Goal: Book appointment/travel/reservation

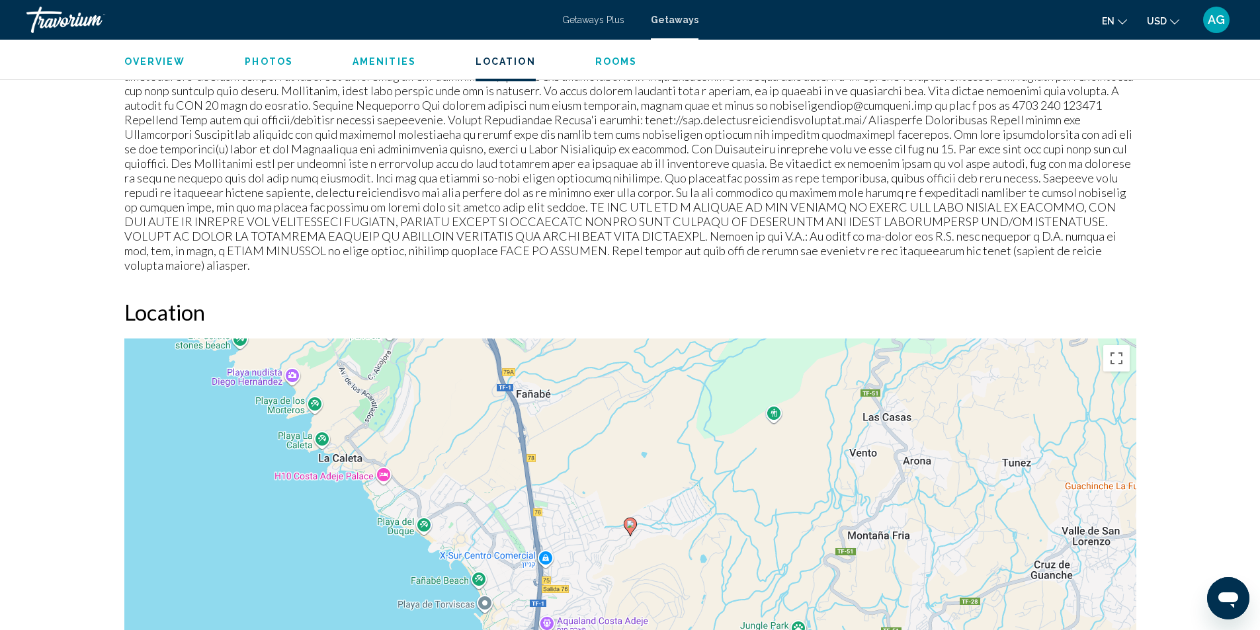
scroll to position [1654, 0]
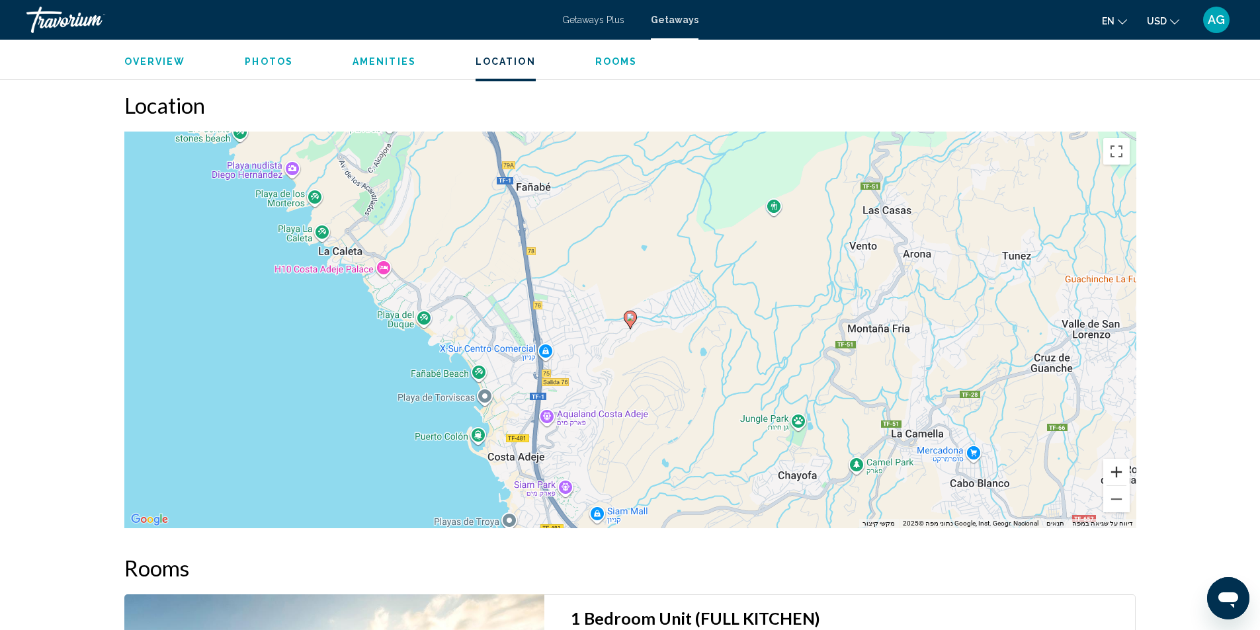
click at [1111, 459] on button "הגדלת התצוגה" at bounding box center [1116, 472] width 26 height 26
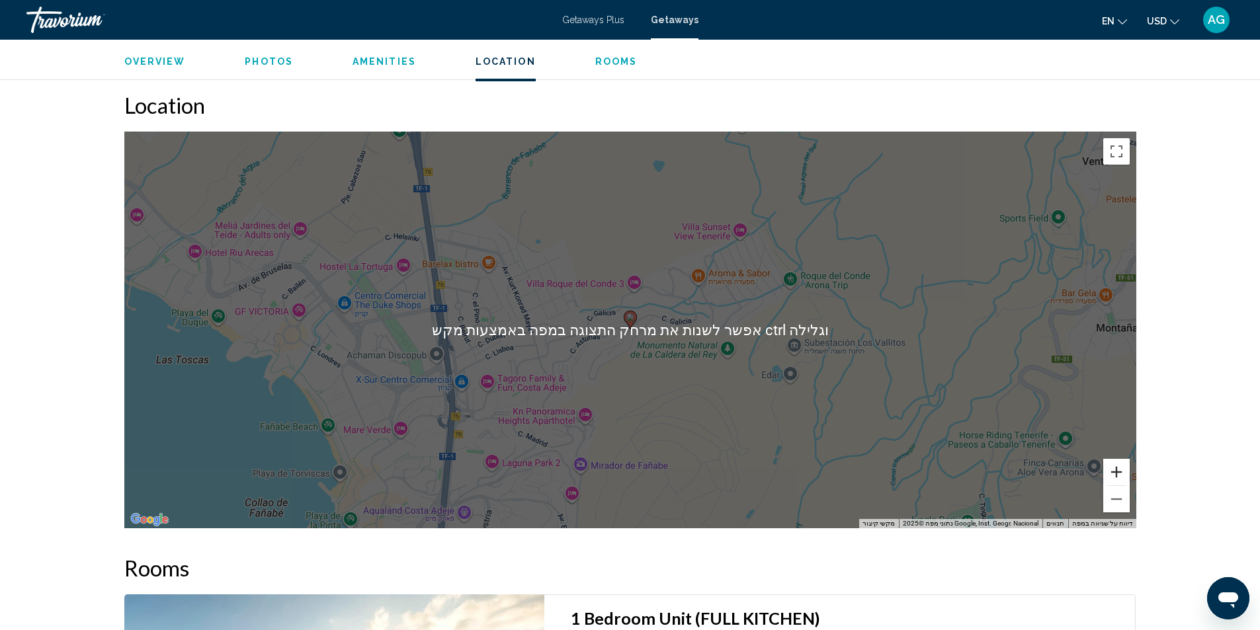
scroll to position [1720, 0]
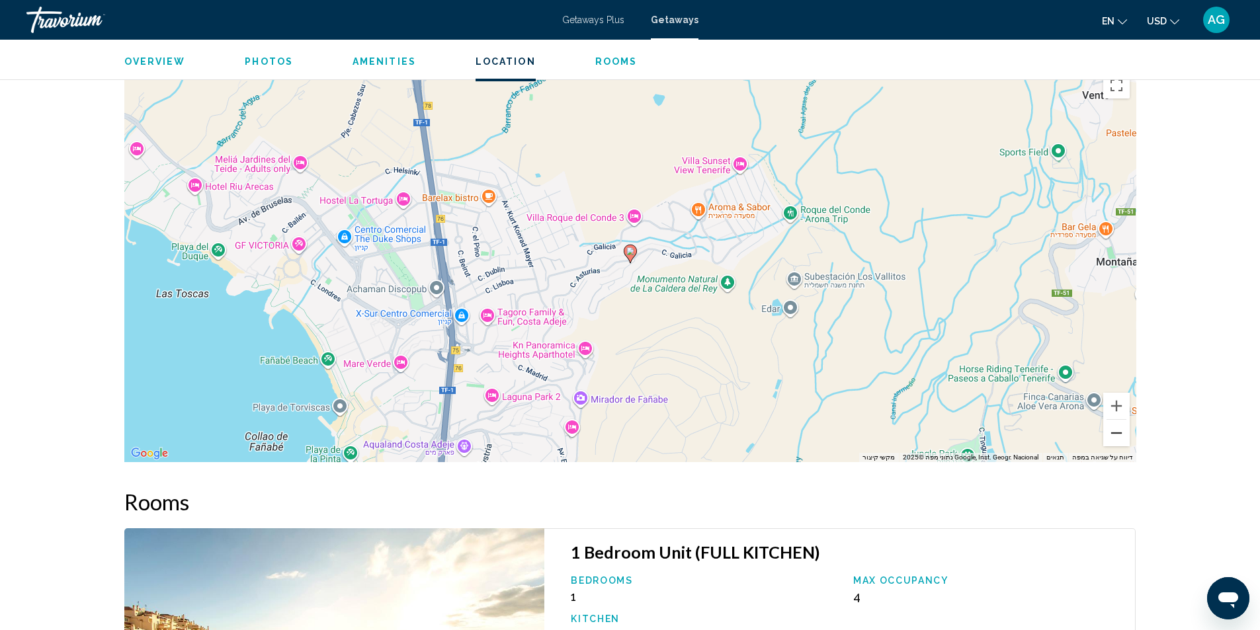
click at [1117, 423] on button "הקטנת התצוגה" at bounding box center [1116, 433] width 26 height 26
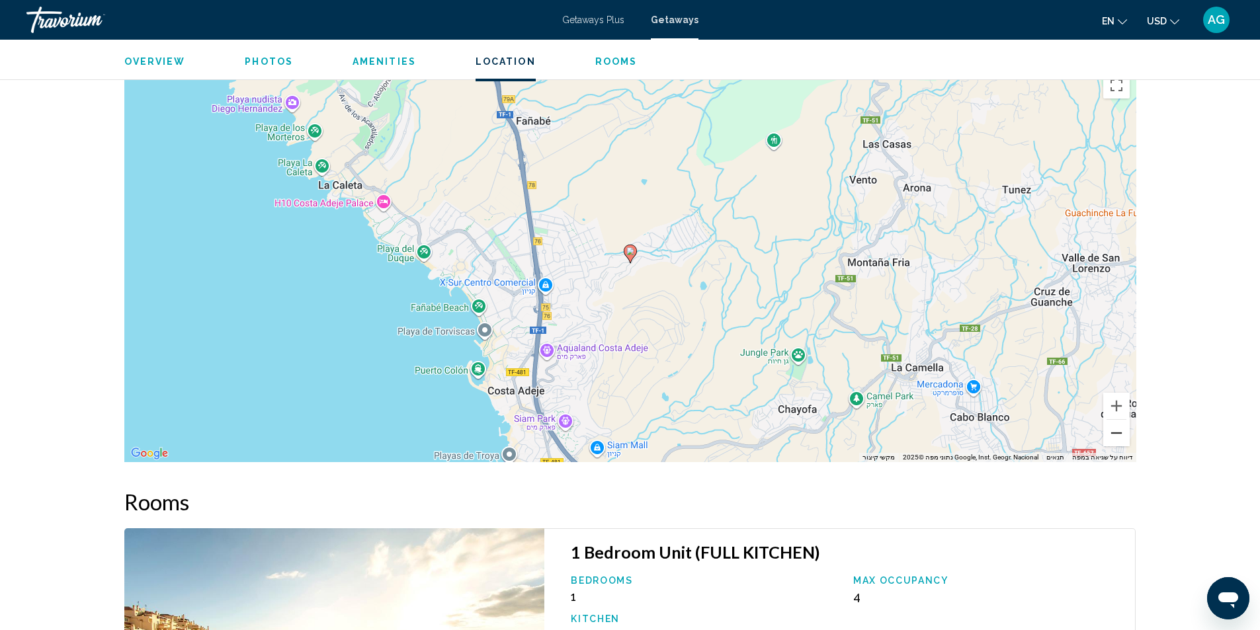
click at [1117, 423] on button "הקטנת התצוגה" at bounding box center [1116, 433] width 26 height 26
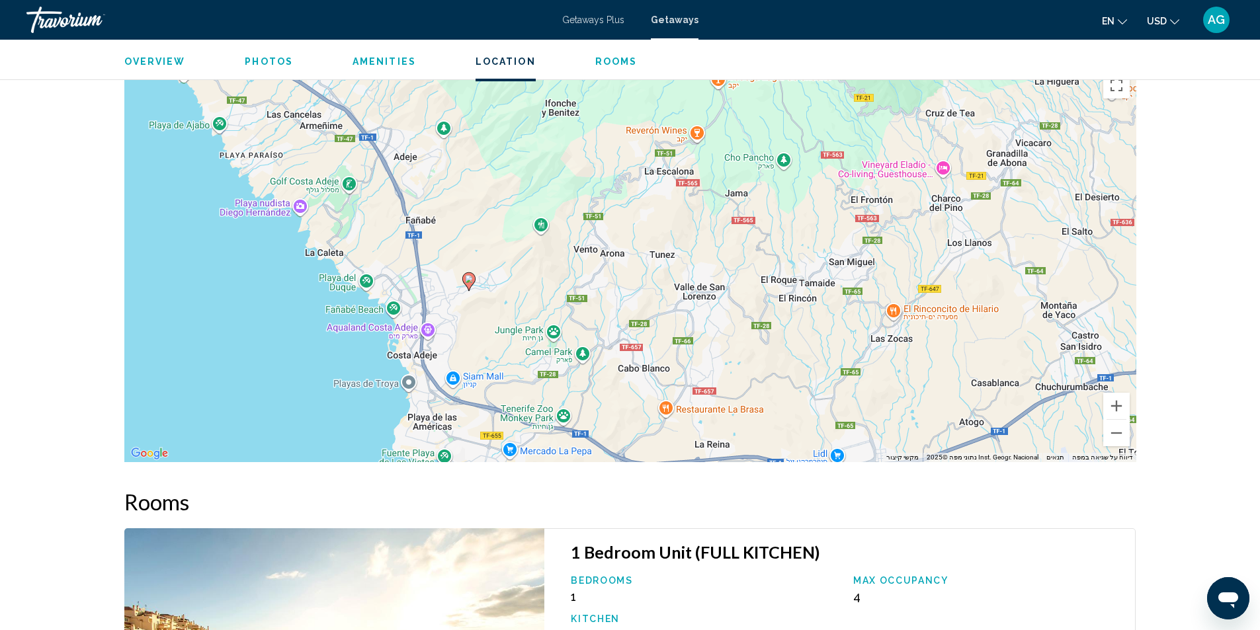
drag, startPoint x: 747, startPoint y: 275, endPoint x: 582, endPoint y: 304, distance: 167.3
click at [582, 304] on div "‏כדי להפעיל גרירה באמצעות המקלדת, מקישים על Alt + Enter. במצב גרירה במקלדת, משת…" at bounding box center [630, 263] width 1012 height 397
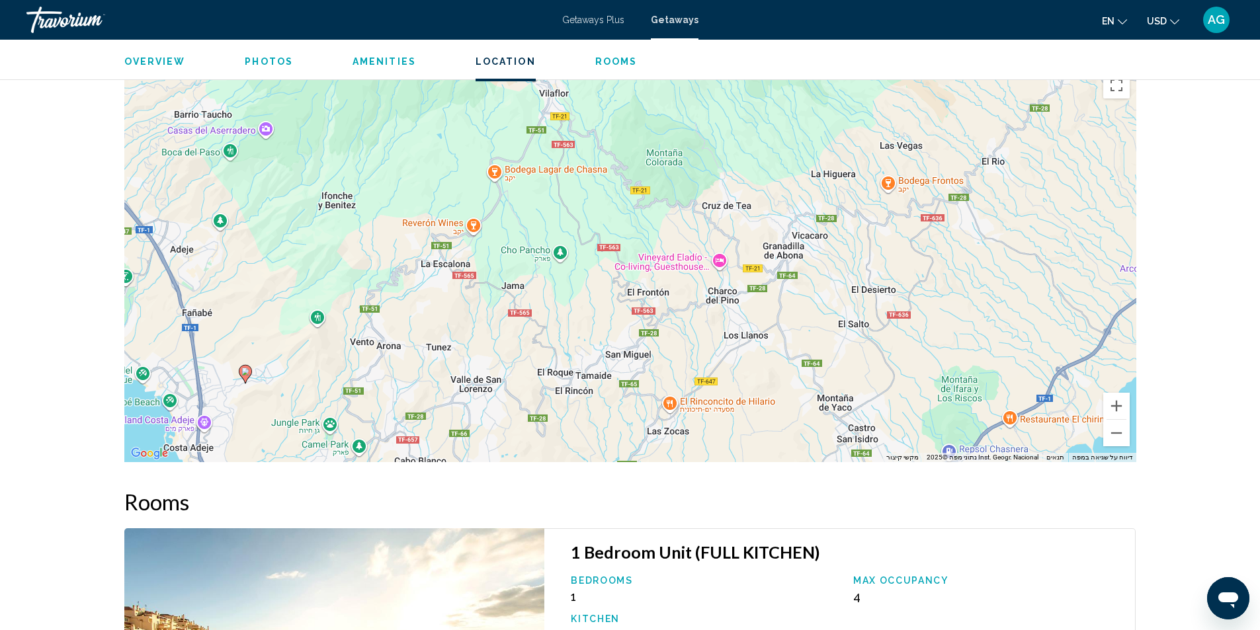
drag, startPoint x: 880, startPoint y: 280, endPoint x: 655, endPoint y: 374, distance: 243.7
click at [655, 374] on div "‏כדי להפעיל גרירה באמצעות המקלדת, מקישים על Alt + Enter. במצב גרירה במקלדת, משת…" at bounding box center [630, 263] width 1012 height 397
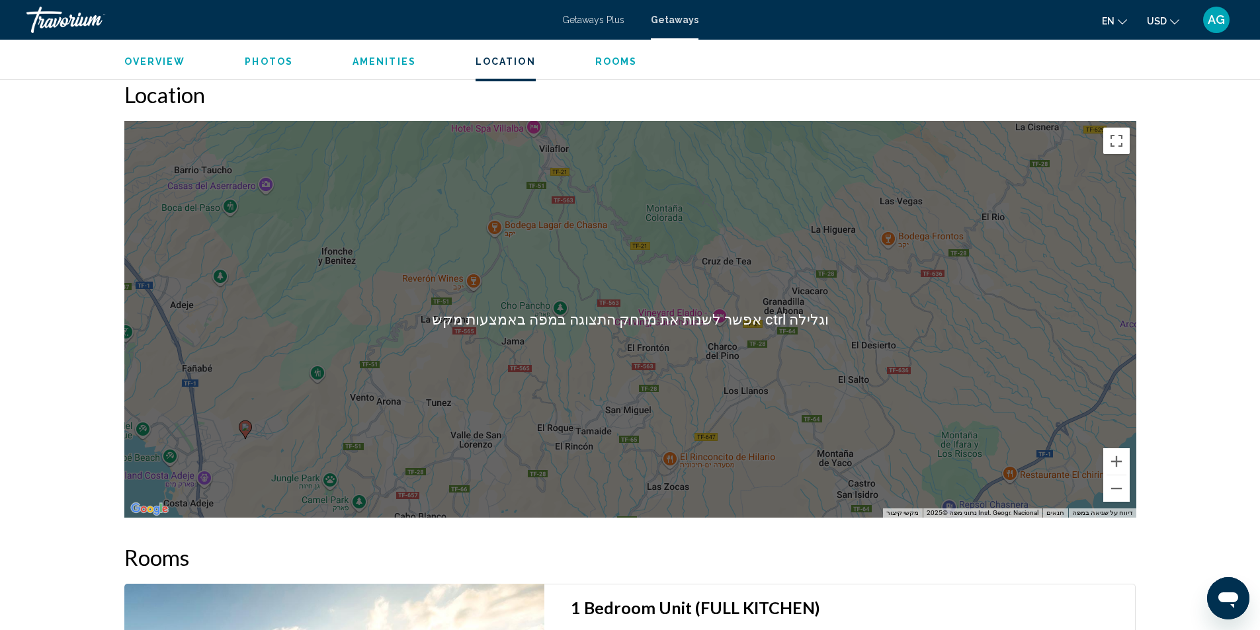
scroll to position [1654, 0]
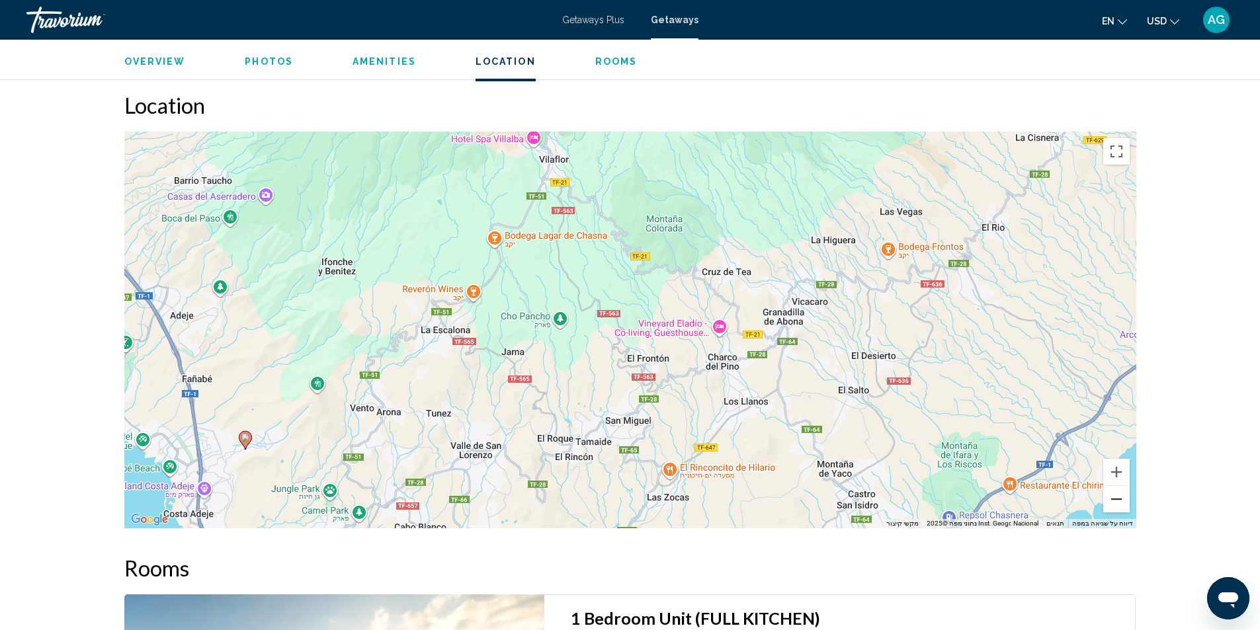
click at [1117, 490] on button "הקטנת התצוגה" at bounding box center [1116, 499] width 26 height 26
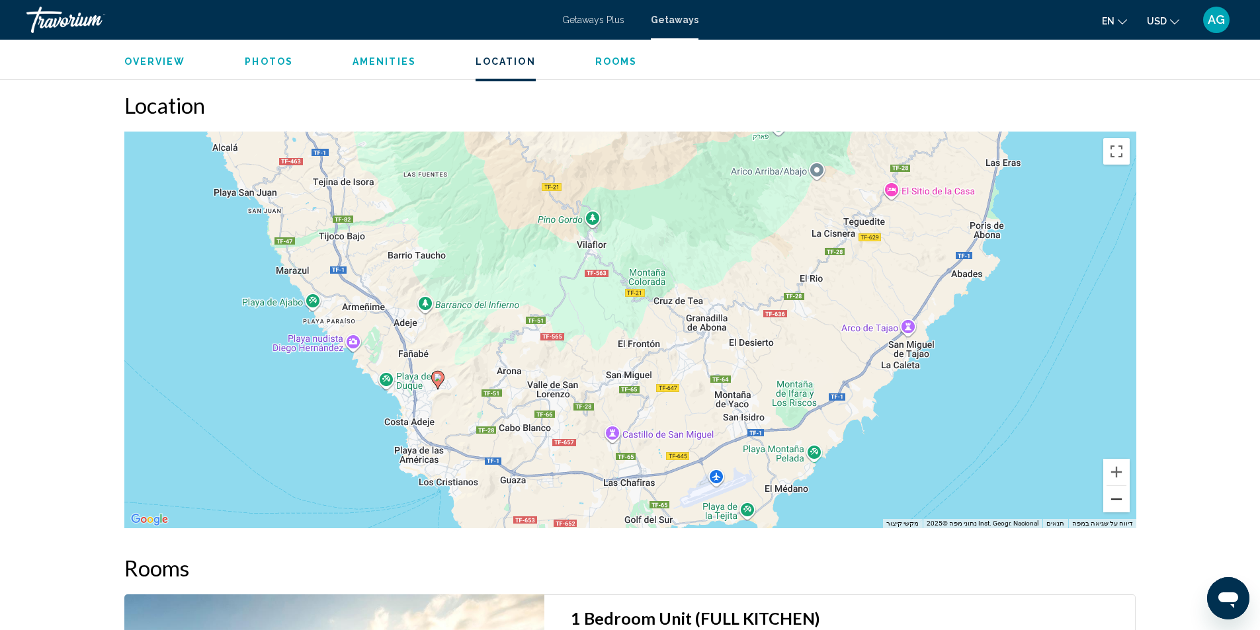
click at [1117, 490] on button "הקטנת התצוגה" at bounding box center [1116, 499] width 26 height 26
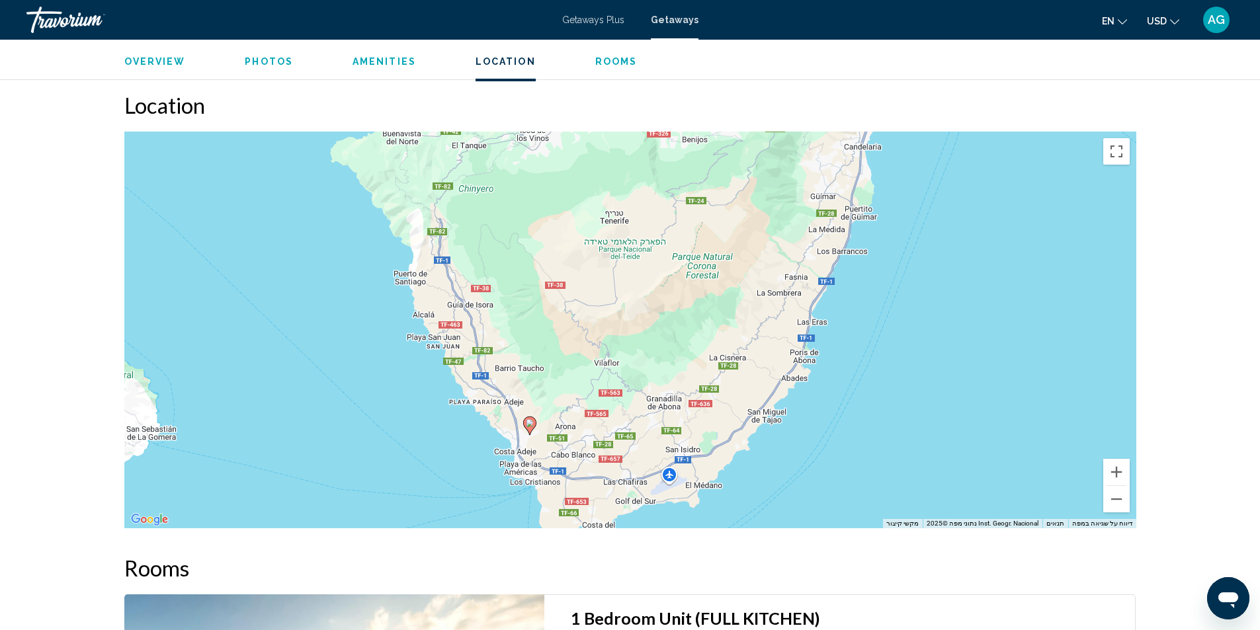
drag, startPoint x: 662, startPoint y: 258, endPoint x: 657, endPoint y: 337, distance: 78.9
click at [657, 337] on div "‏כדי להפעיל גרירה באמצעות המקלדת, מקישים על Alt + Enter. במצב גרירה במקלדת, משת…" at bounding box center [630, 330] width 1012 height 397
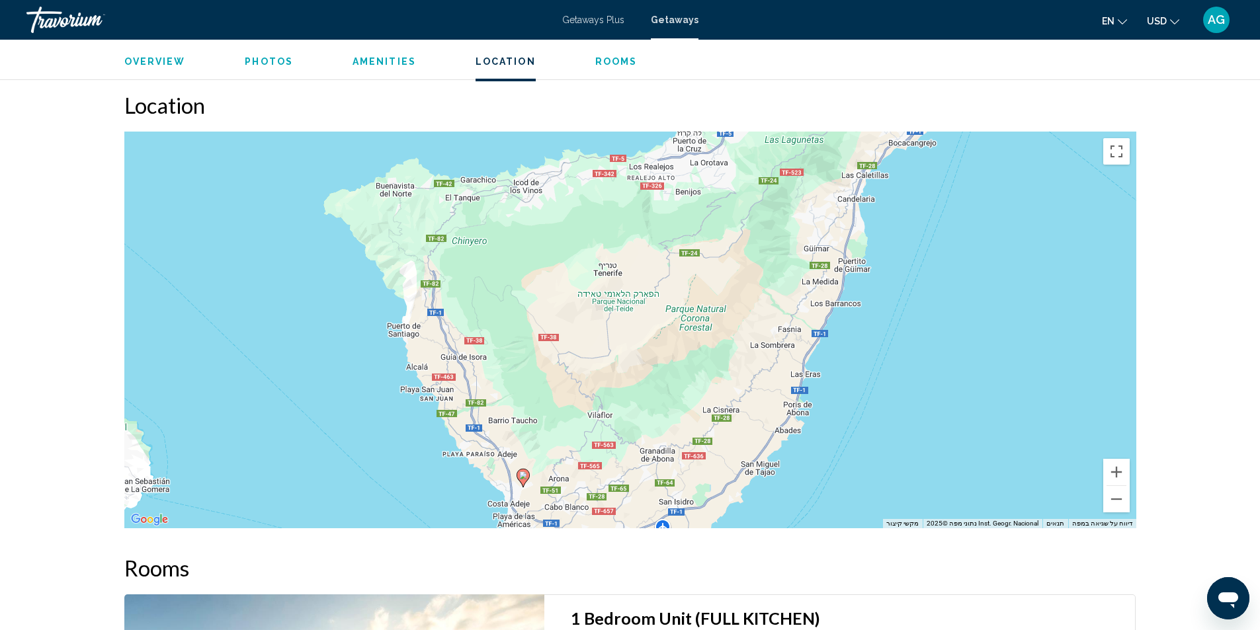
drag, startPoint x: 656, startPoint y: 323, endPoint x: 651, endPoint y: 363, distance: 40.0
click at [651, 363] on div "‏כדי להפעיל גרירה באמצעות המקלדת, מקישים על Alt + Enter. במצב גרירה במקלדת, משת…" at bounding box center [630, 330] width 1012 height 397
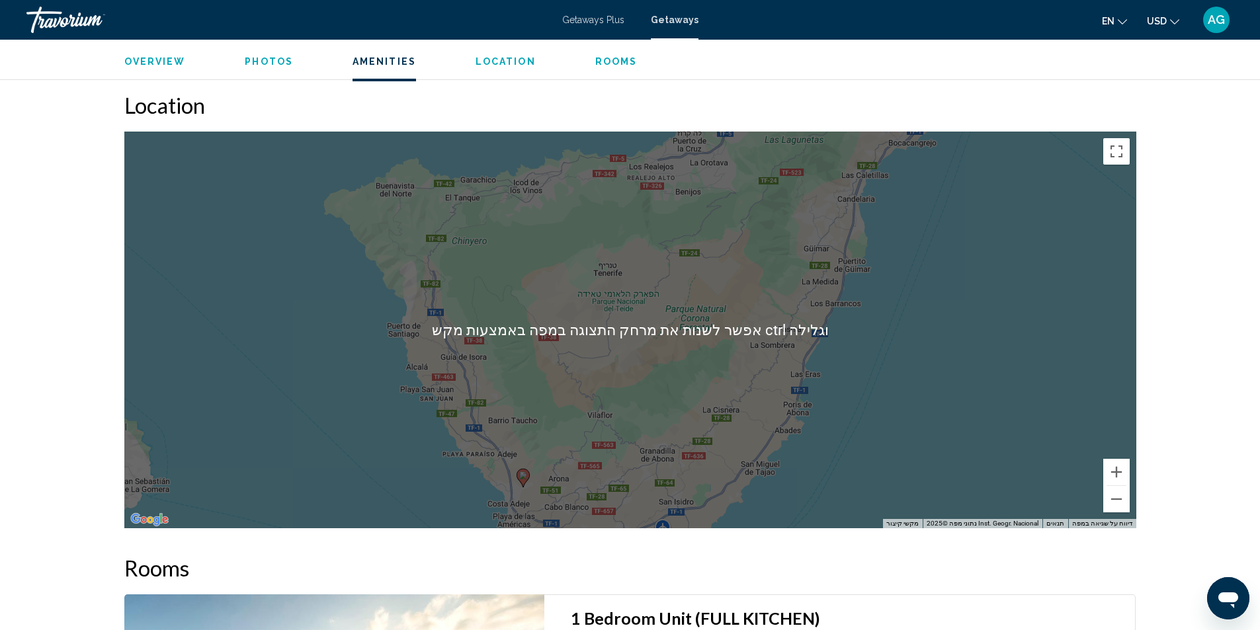
scroll to position [1588, 0]
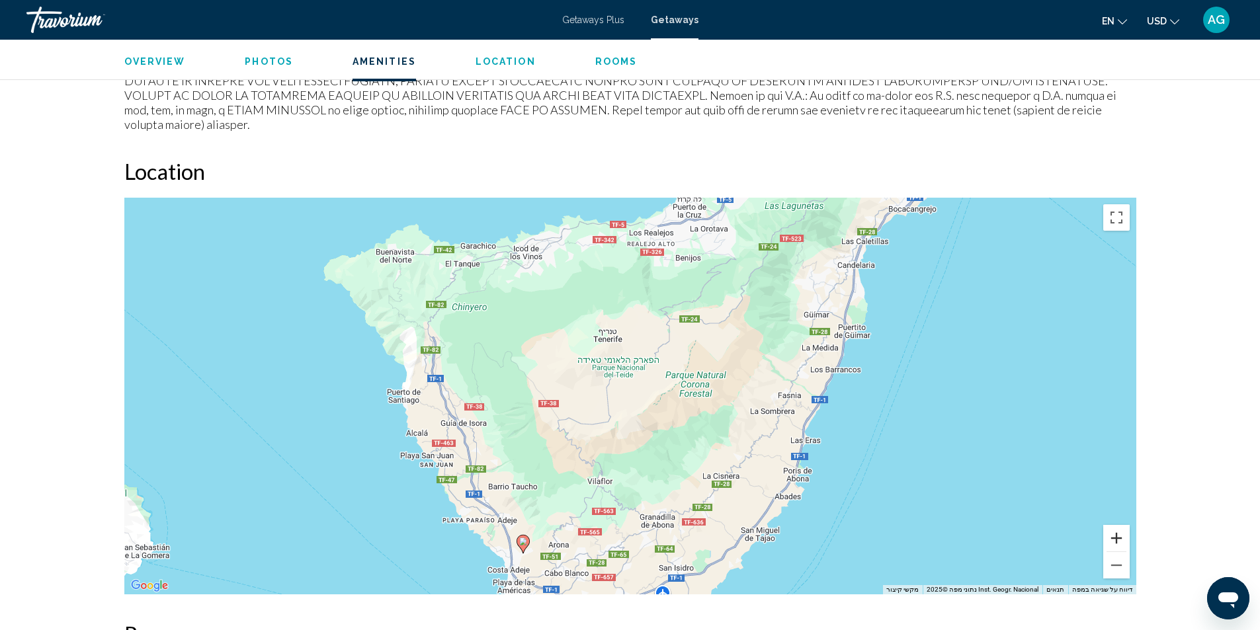
click at [1119, 525] on button "הגדלת התצוגה" at bounding box center [1116, 538] width 26 height 26
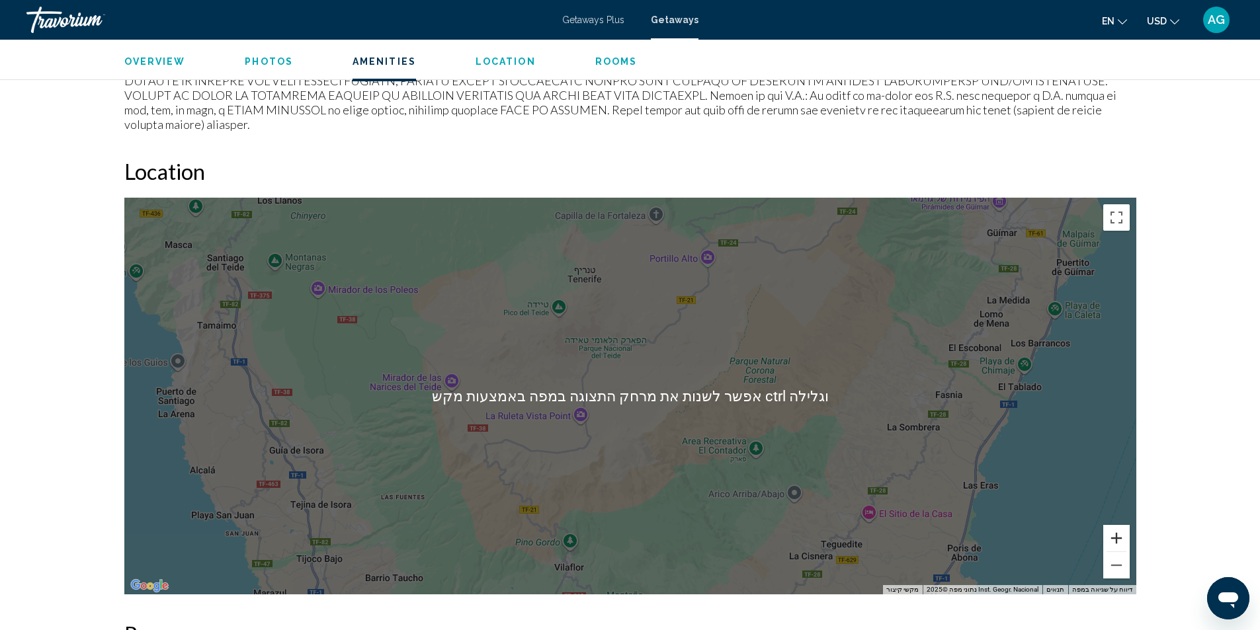
scroll to position [1654, 0]
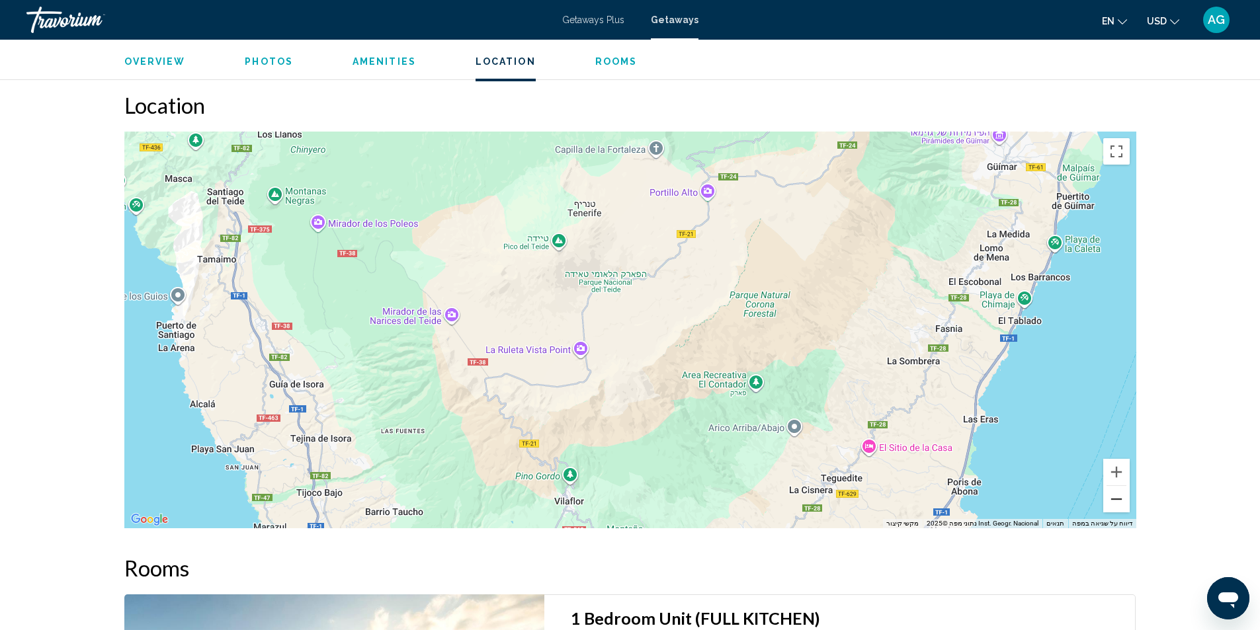
click at [1114, 486] on button "הקטנת התצוגה" at bounding box center [1116, 499] width 26 height 26
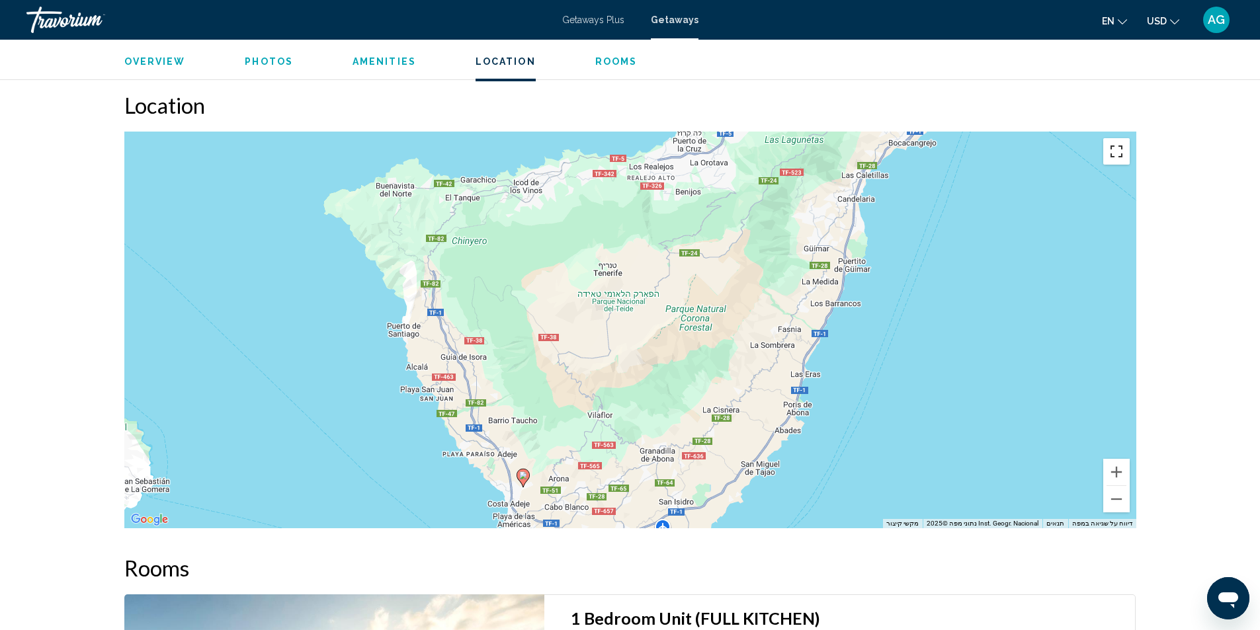
click at [1123, 140] on button "החלפה של מצב תצוגה למסך מלא" at bounding box center [1116, 151] width 26 height 26
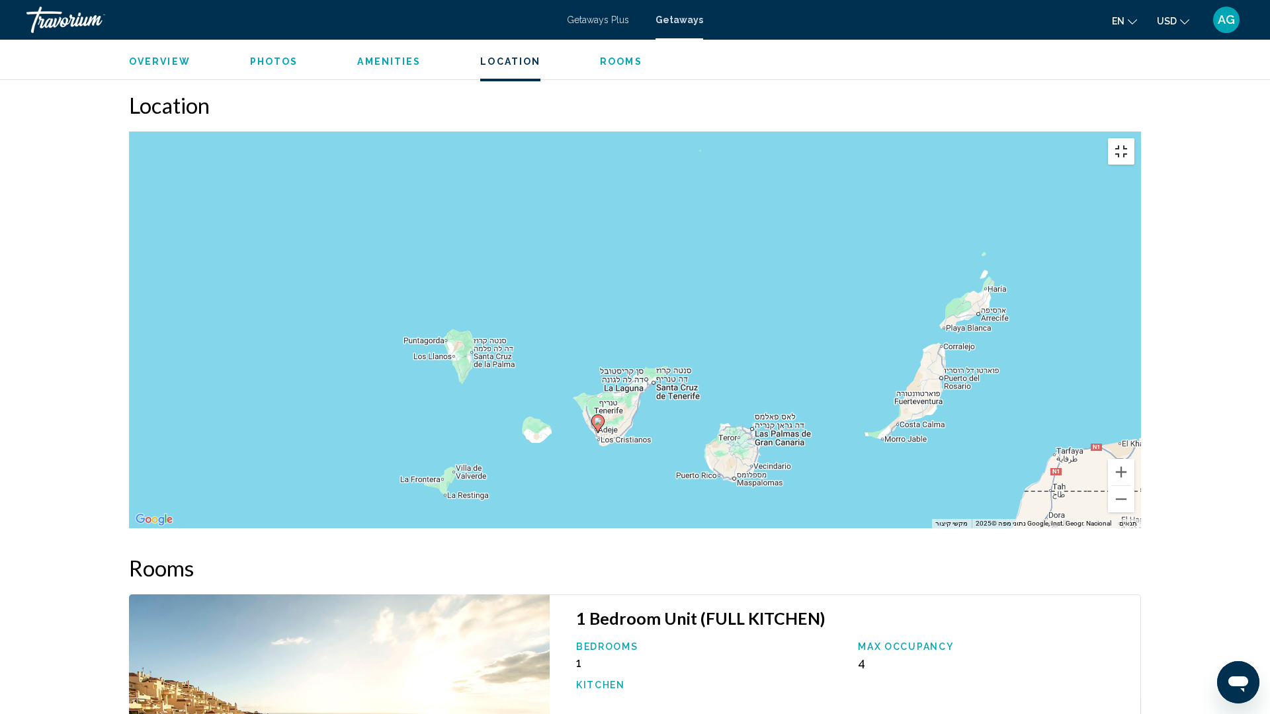
click at [1135, 138] on button "החלפה של מצב תצוגה למסך מלא" at bounding box center [1121, 151] width 26 height 26
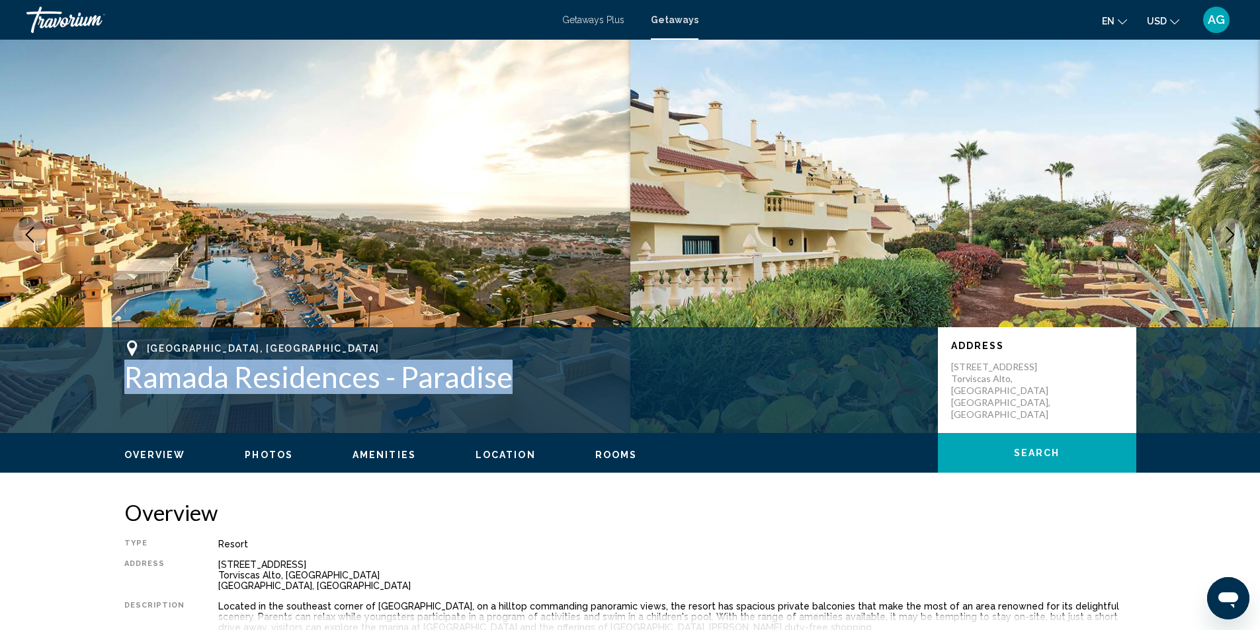
scroll to position [0, 0]
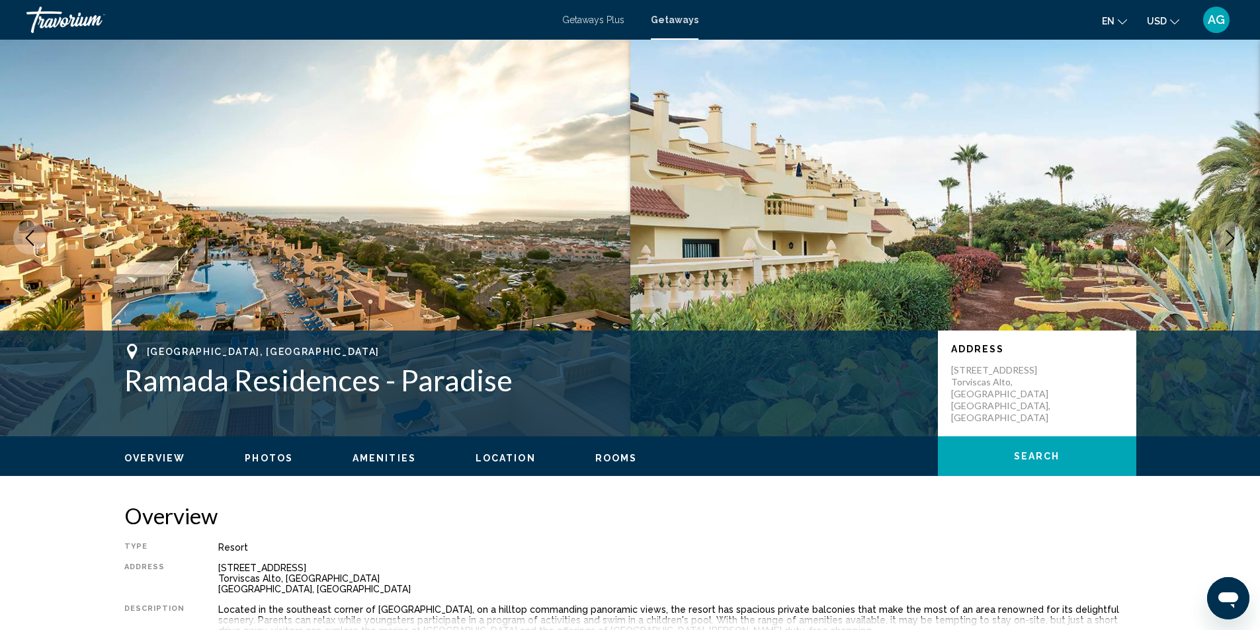
click at [89, 384] on div "[GEOGRAPHIC_DATA], [GEOGRAPHIC_DATA] - Paradise Address [STREET_ADDRESS]" at bounding box center [630, 384] width 1260 height 106
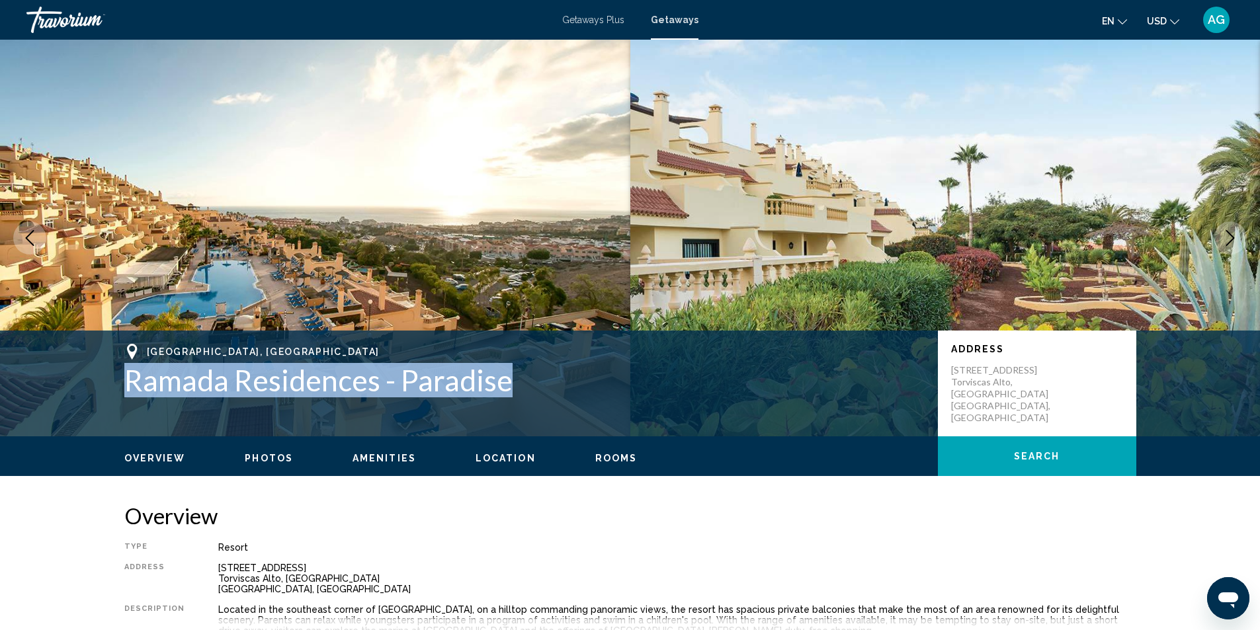
drag, startPoint x: 112, startPoint y: 378, endPoint x: 512, endPoint y: 386, distance: 399.6
click at [512, 386] on div "[GEOGRAPHIC_DATA], [GEOGRAPHIC_DATA] - Paradise Address [STREET_ADDRESS]" at bounding box center [630, 383] width 1065 height 79
copy h1 "Ramada Residences - Paradise"
